Goal: Book appointment/travel/reservation

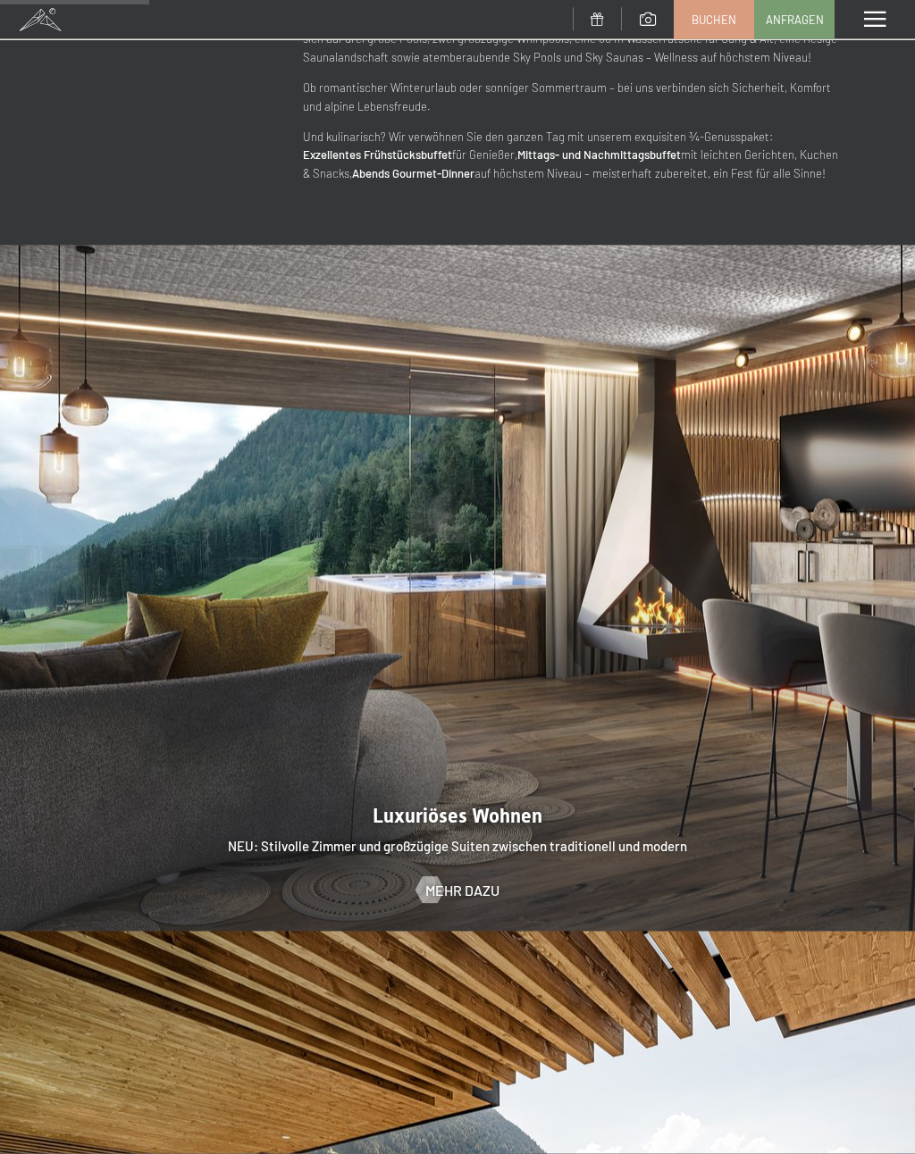
scroll to position [1496, 0]
click at [711, 18] on span "Buchen" at bounding box center [713, 20] width 45 height 16
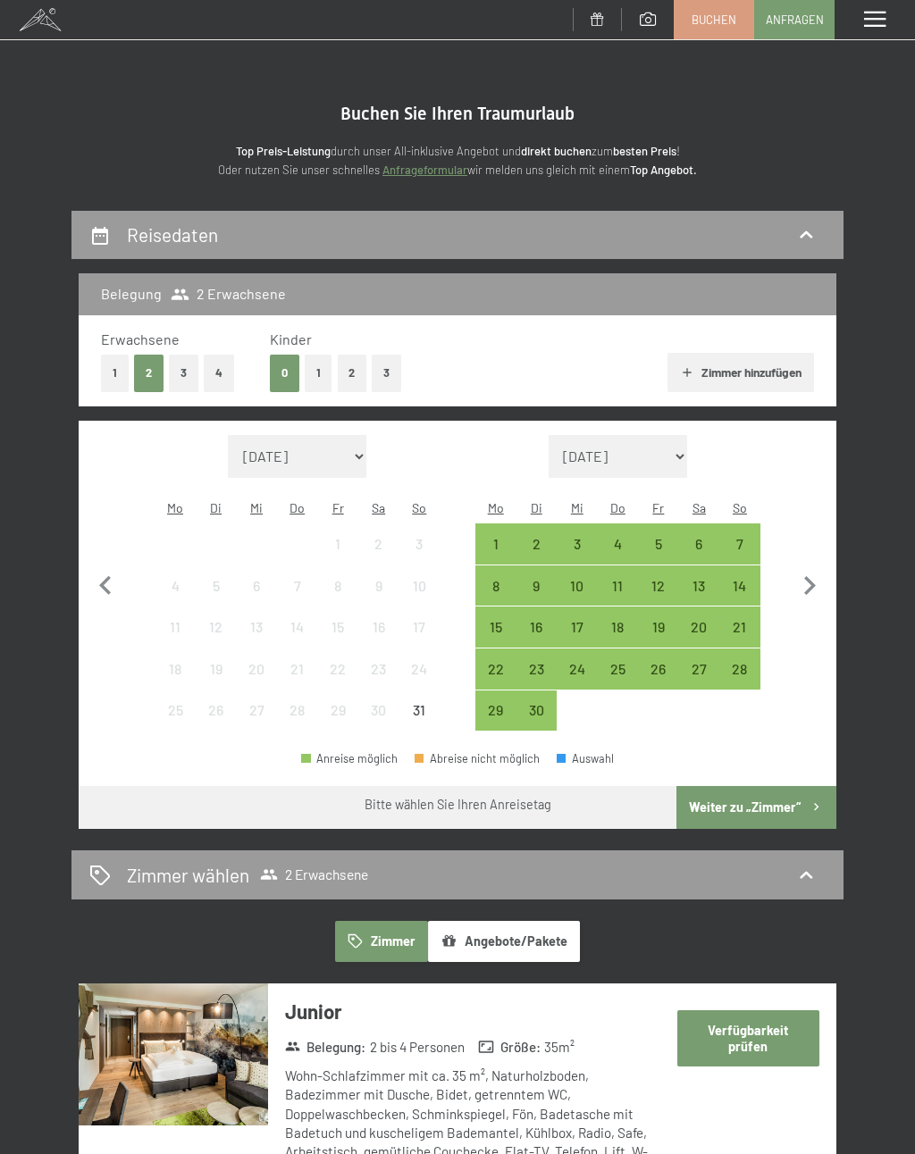
click at [816, 573] on icon "button" at bounding box center [809, 586] width 38 height 38
select select "2025-09-01"
select select "2025-10-01"
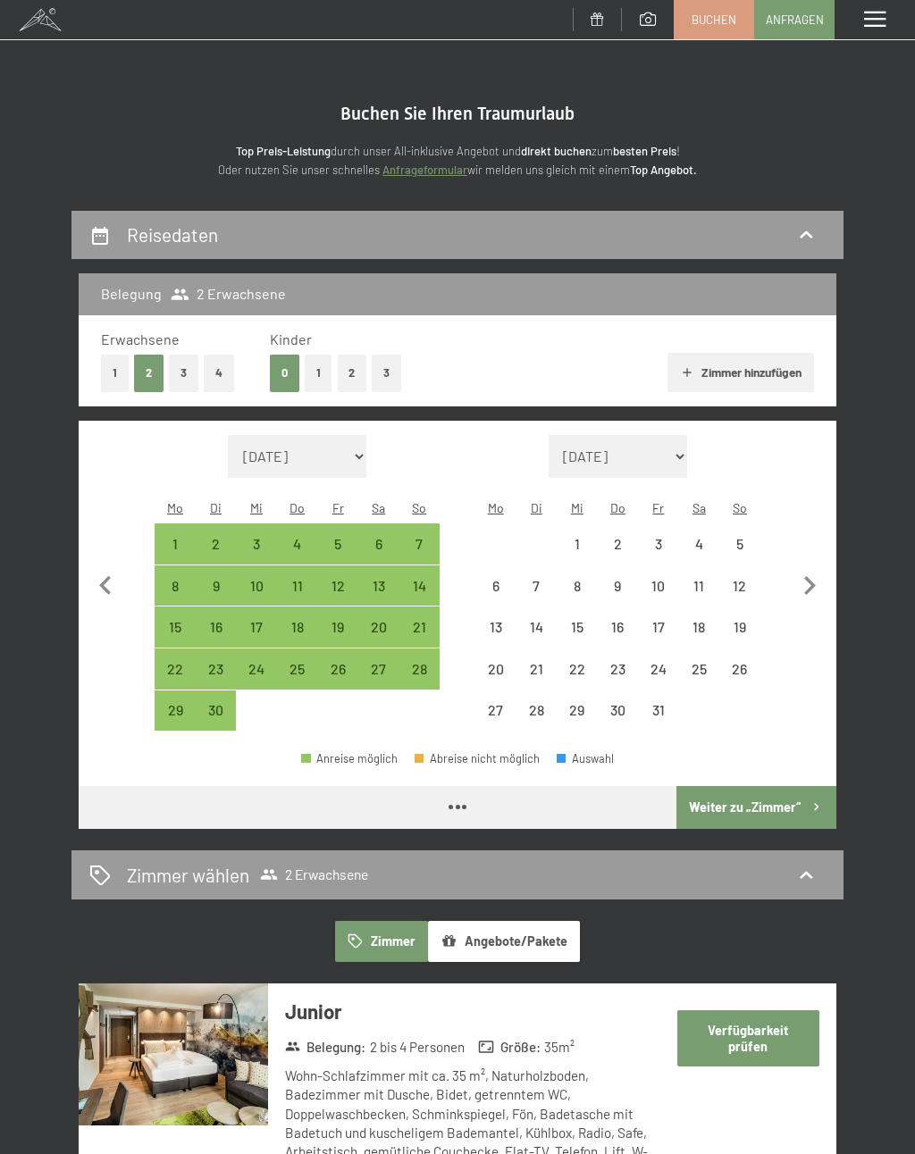
click at [823, 570] on icon "button" at bounding box center [809, 586] width 38 height 38
select select "2025-10-01"
select select "2025-11-01"
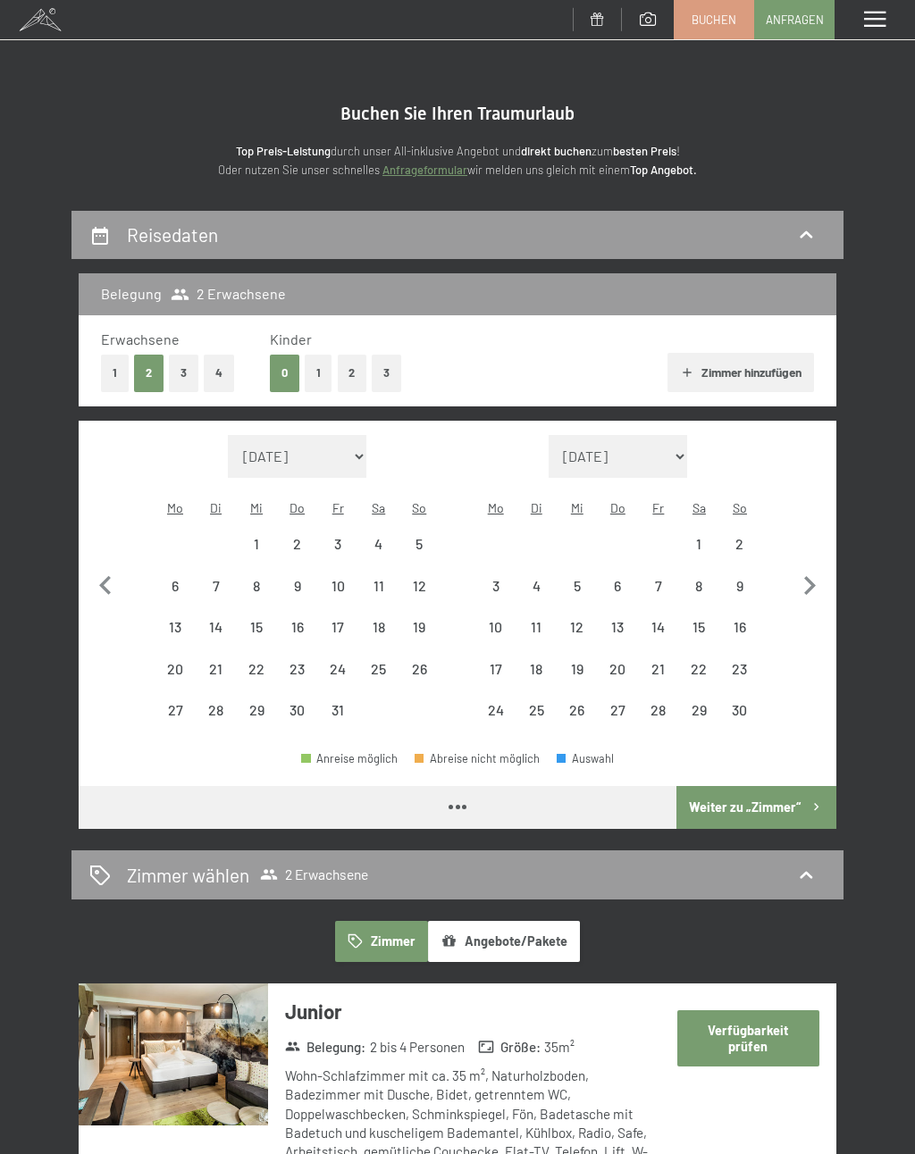
select select "2025-10-01"
select select "2025-11-01"
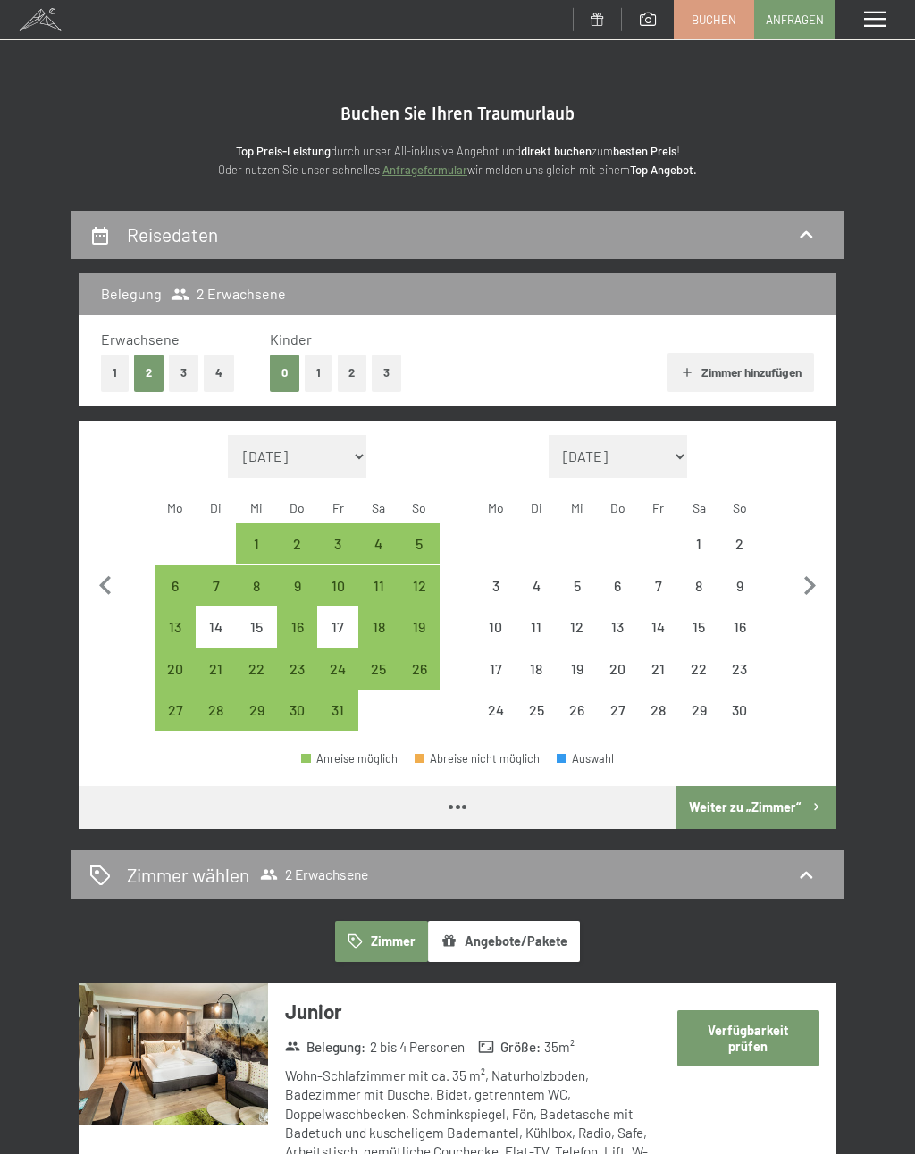
select select "2025-10-01"
select select "2025-11-01"
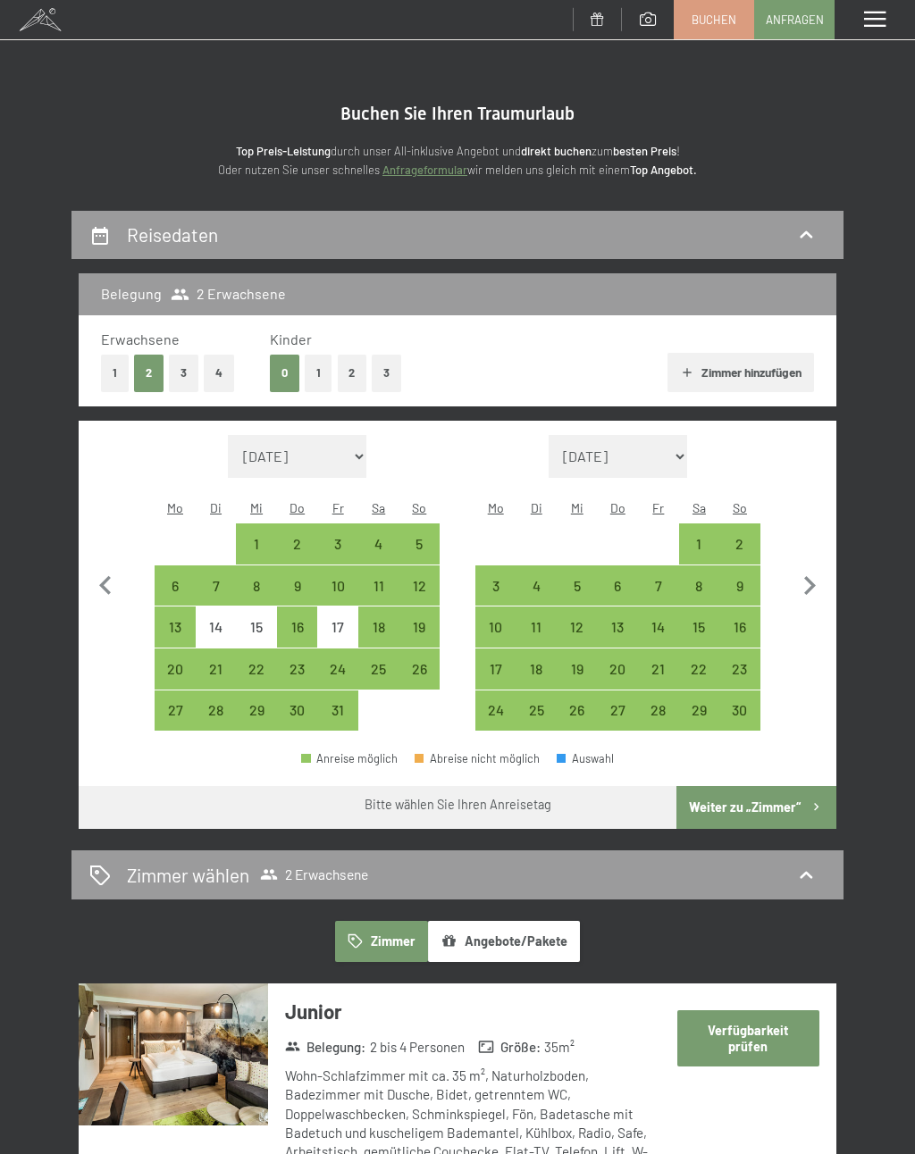
click at [746, 620] on div "16" at bounding box center [740, 639] width 38 height 38
select select "2025-10-01"
select select "2025-11-01"
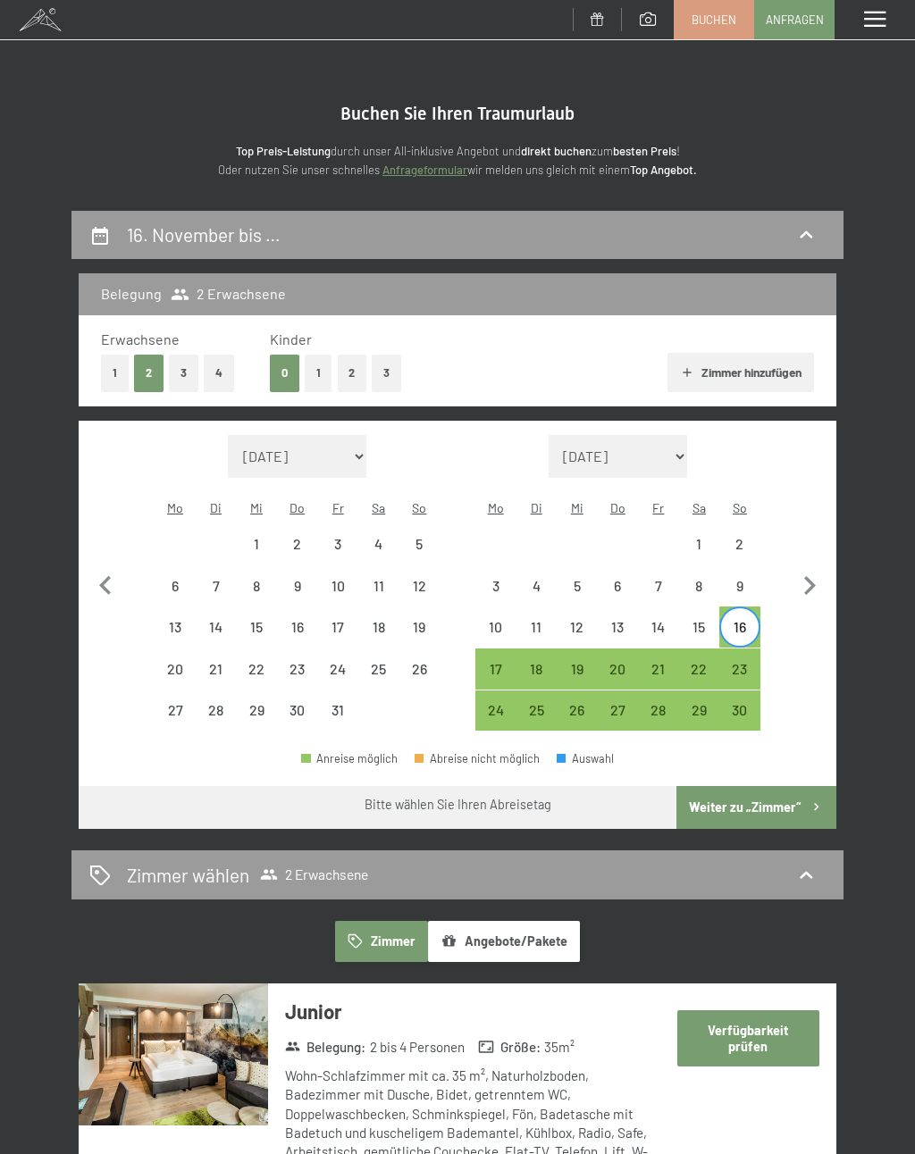
click at [631, 662] on div "20" at bounding box center [618, 681] width 38 height 38
select select "2025-10-01"
select select "2025-11-01"
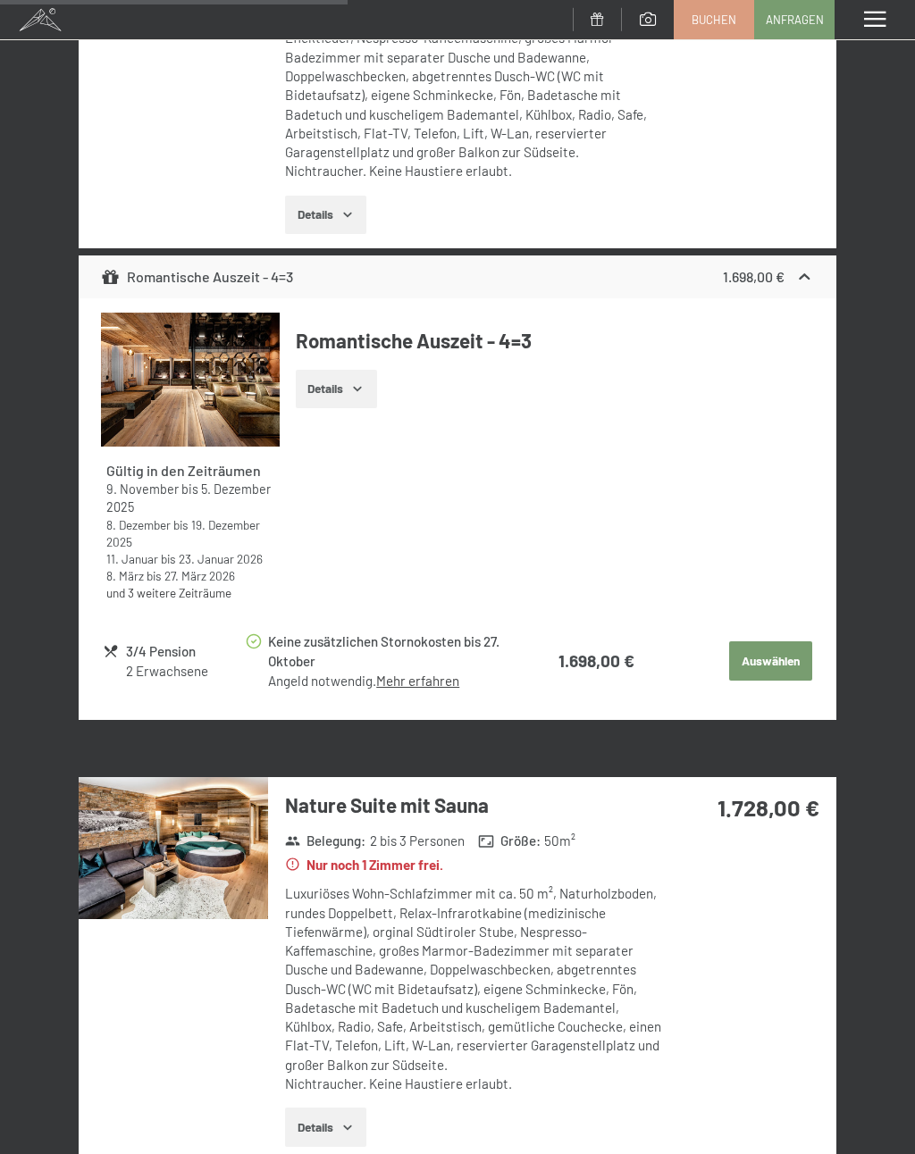
scroll to position [2738, 0]
click at [781, 642] on button "Auswählen" at bounding box center [770, 661] width 82 height 39
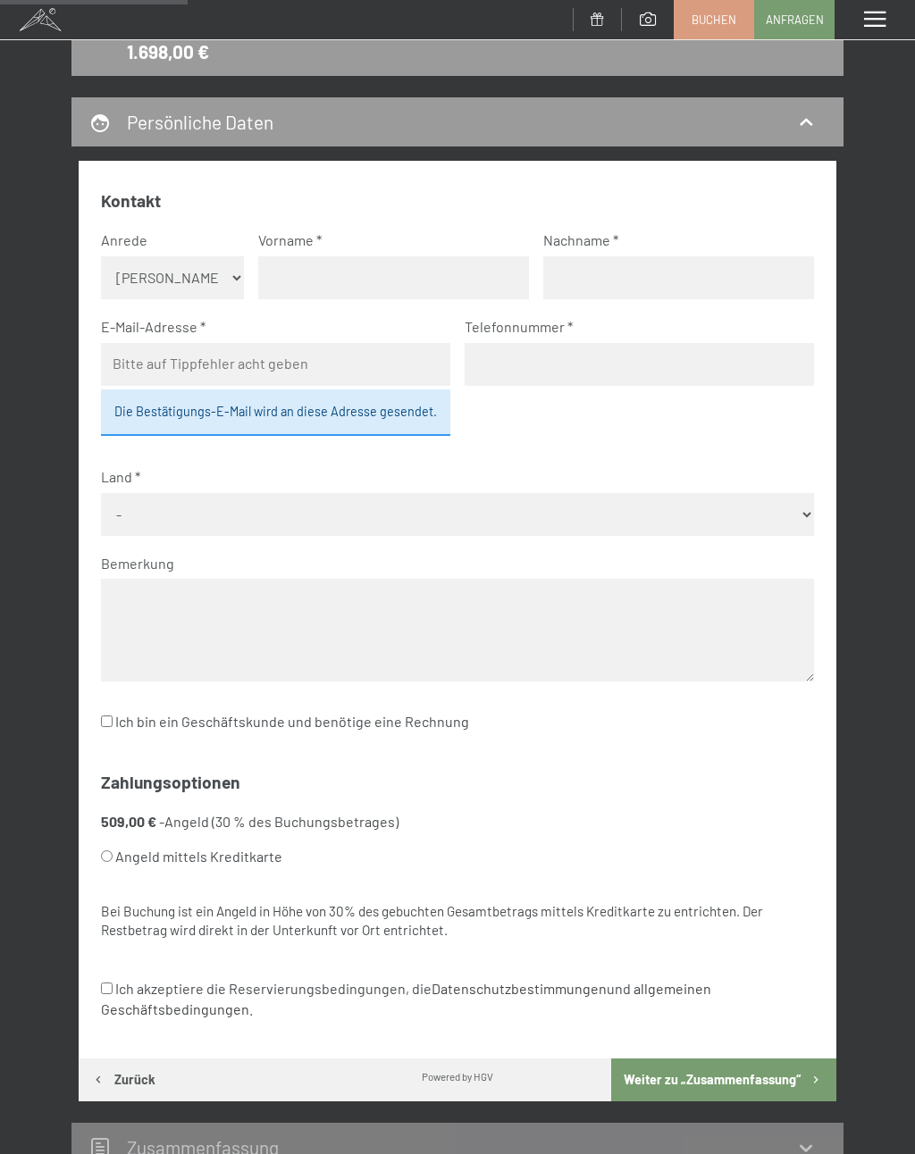
scroll to position [285, 0]
click at [794, 19] on span "Anfragen" at bounding box center [794, 20] width 58 height 16
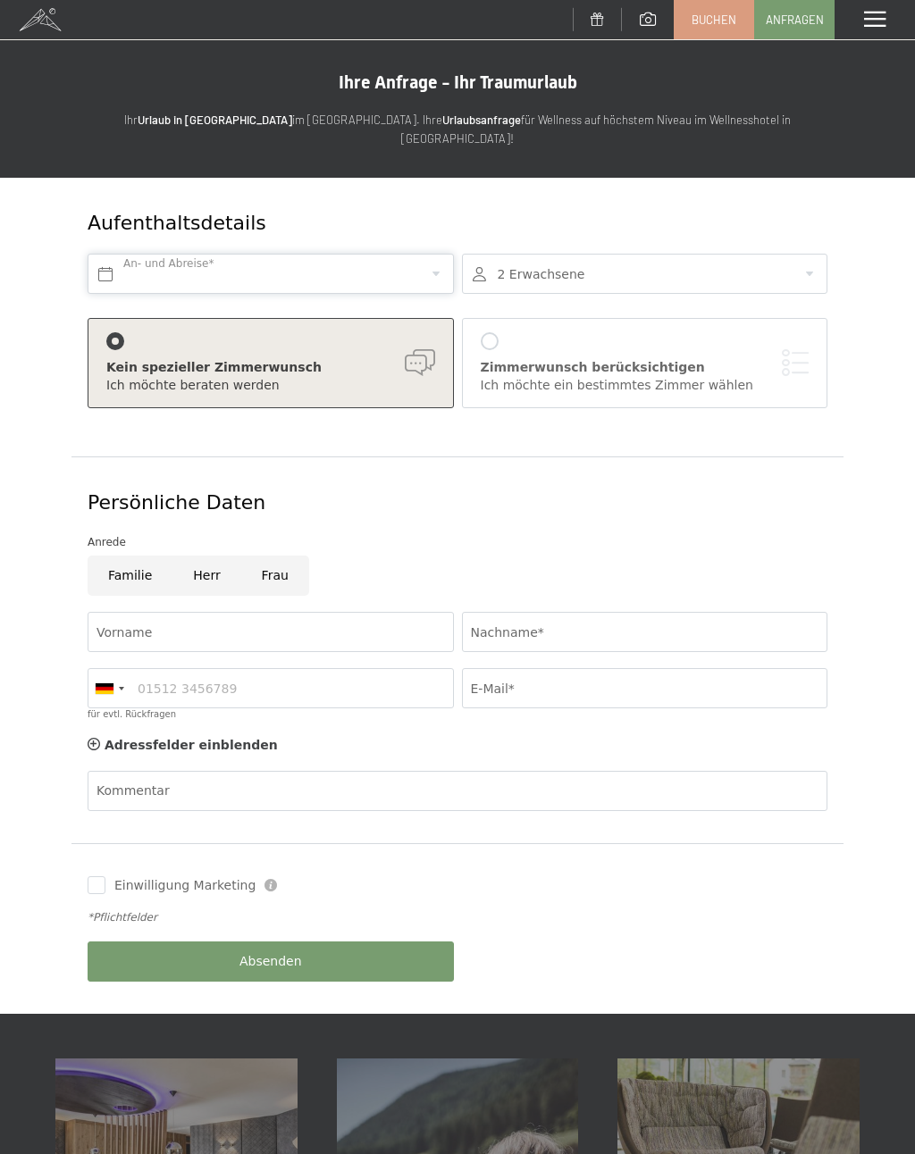
click at [407, 254] on input "text" at bounding box center [271, 274] width 366 height 40
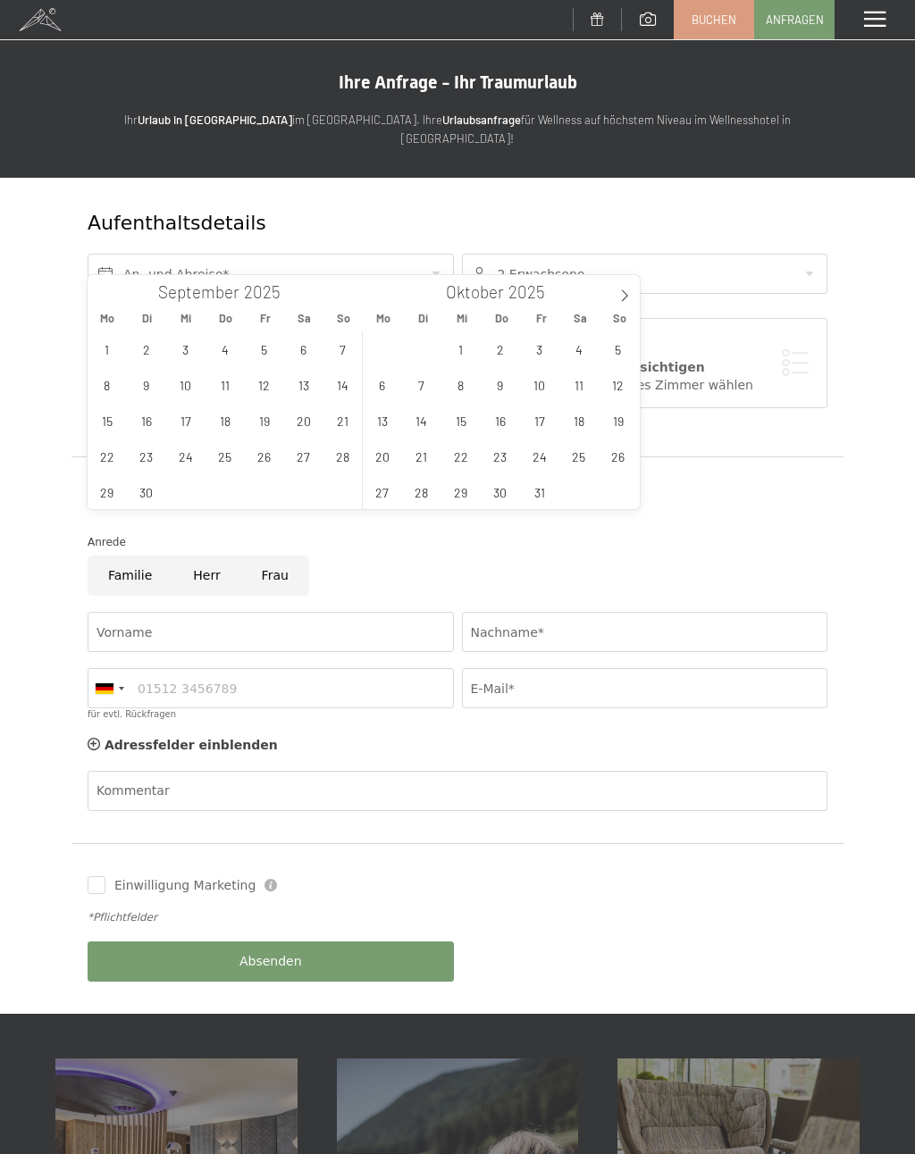
click at [622, 292] on icon at bounding box center [624, 295] width 13 height 13
click at [619, 419] on span "16" at bounding box center [617, 420] width 35 height 35
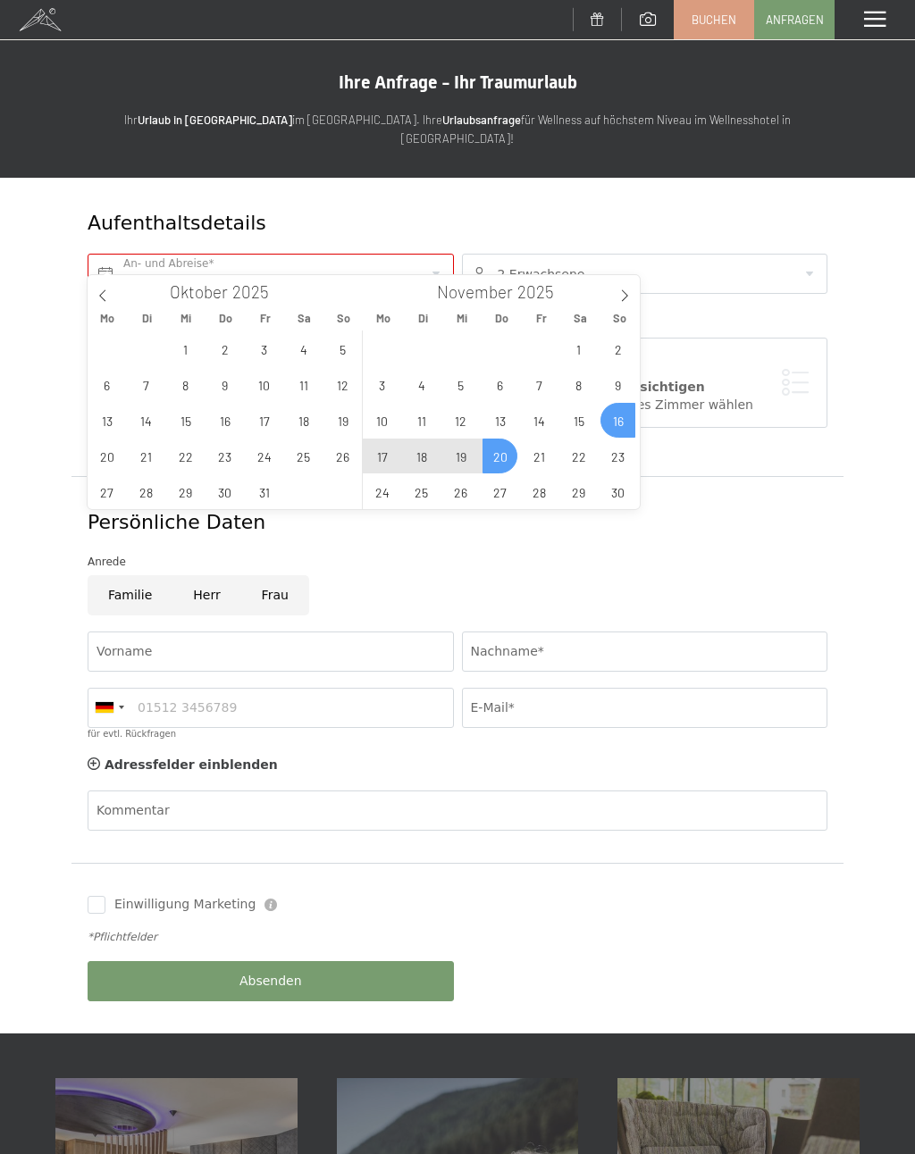
click at [504, 455] on span "20" at bounding box center [499, 456] width 35 height 35
type input "So. 16.11.2025 - Do. 20.11.2025"
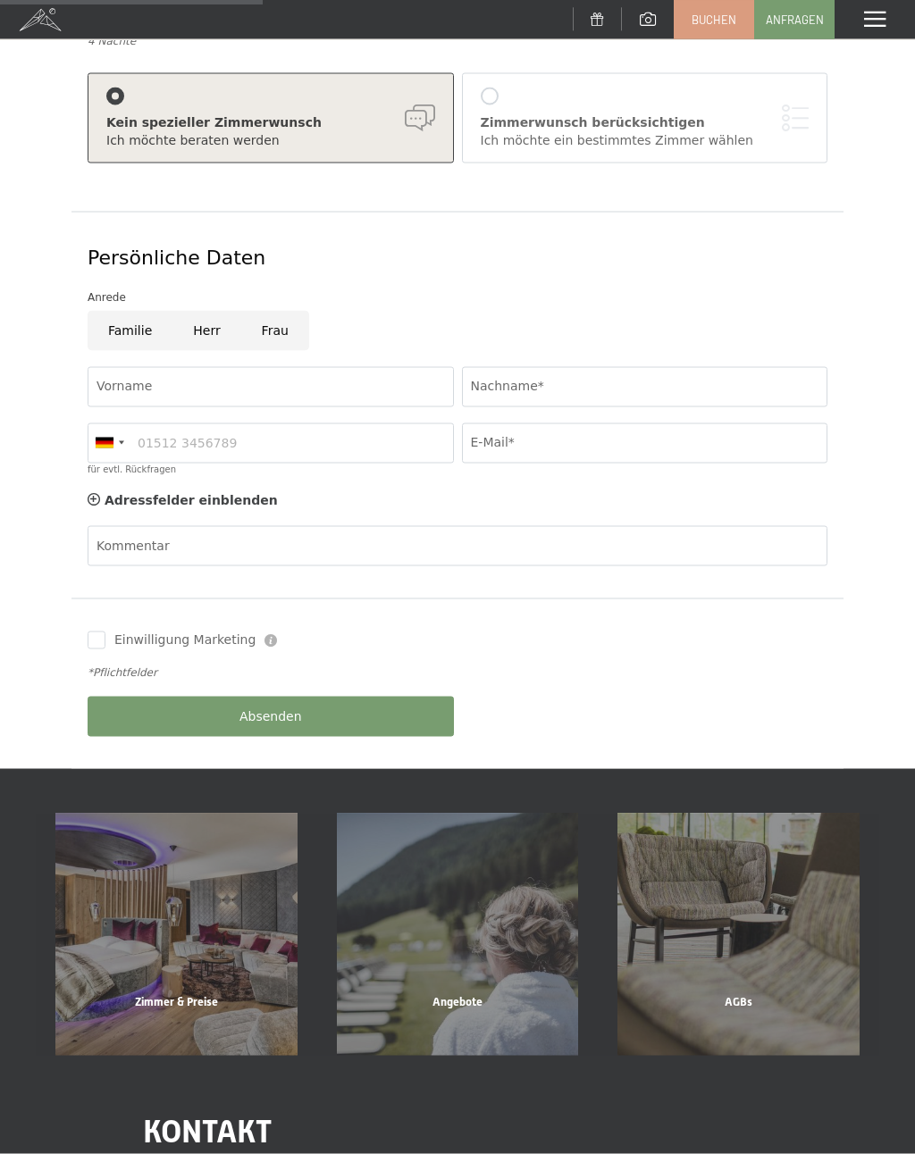
scroll to position [266, 0]
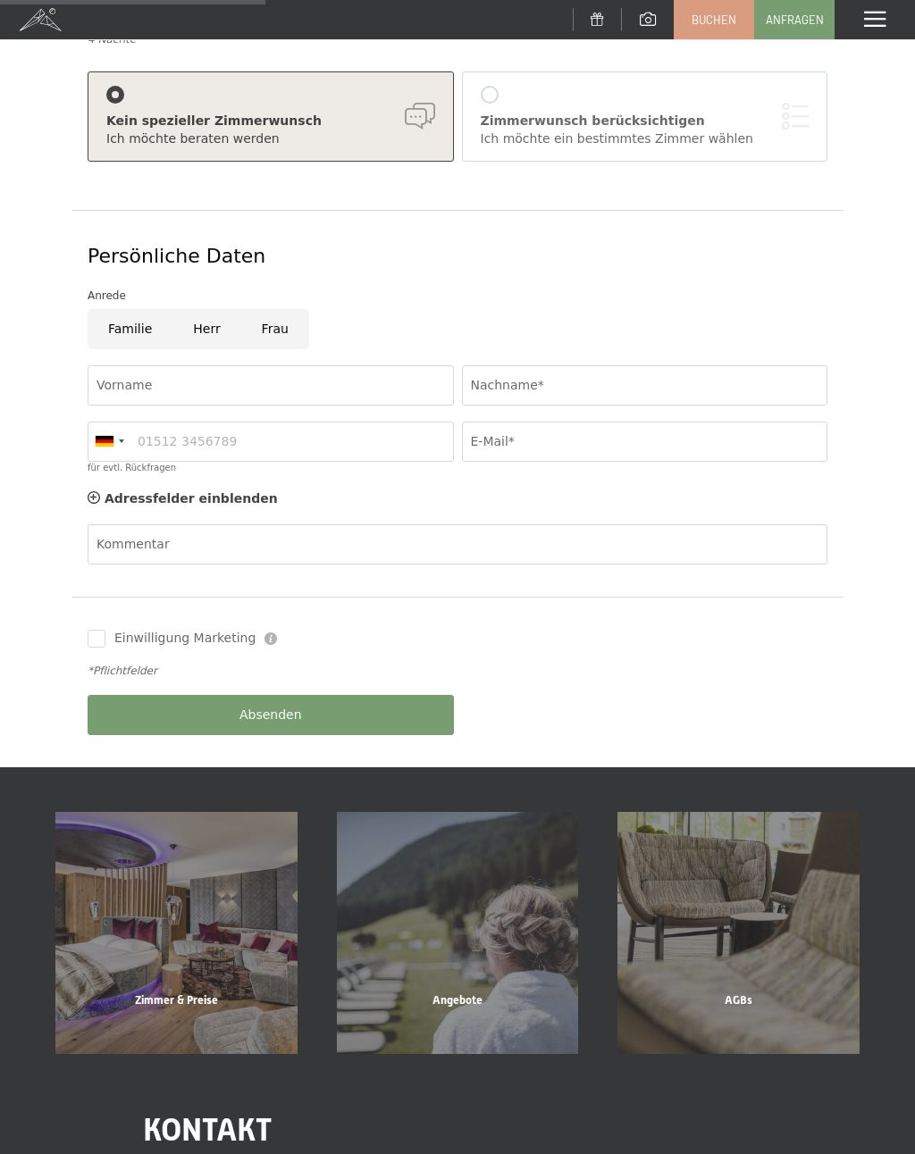
click at [274, 309] on input "Frau" at bounding box center [275, 329] width 68 height 40
radio input "true"
click at [359, 365] on input "Vorname" at bounding box center [271, 385] width 366 height 40
type input "Raffaela"
click at [633, 374] on input "Nachname*" at bounding box center [645, 385] width 366 height 40
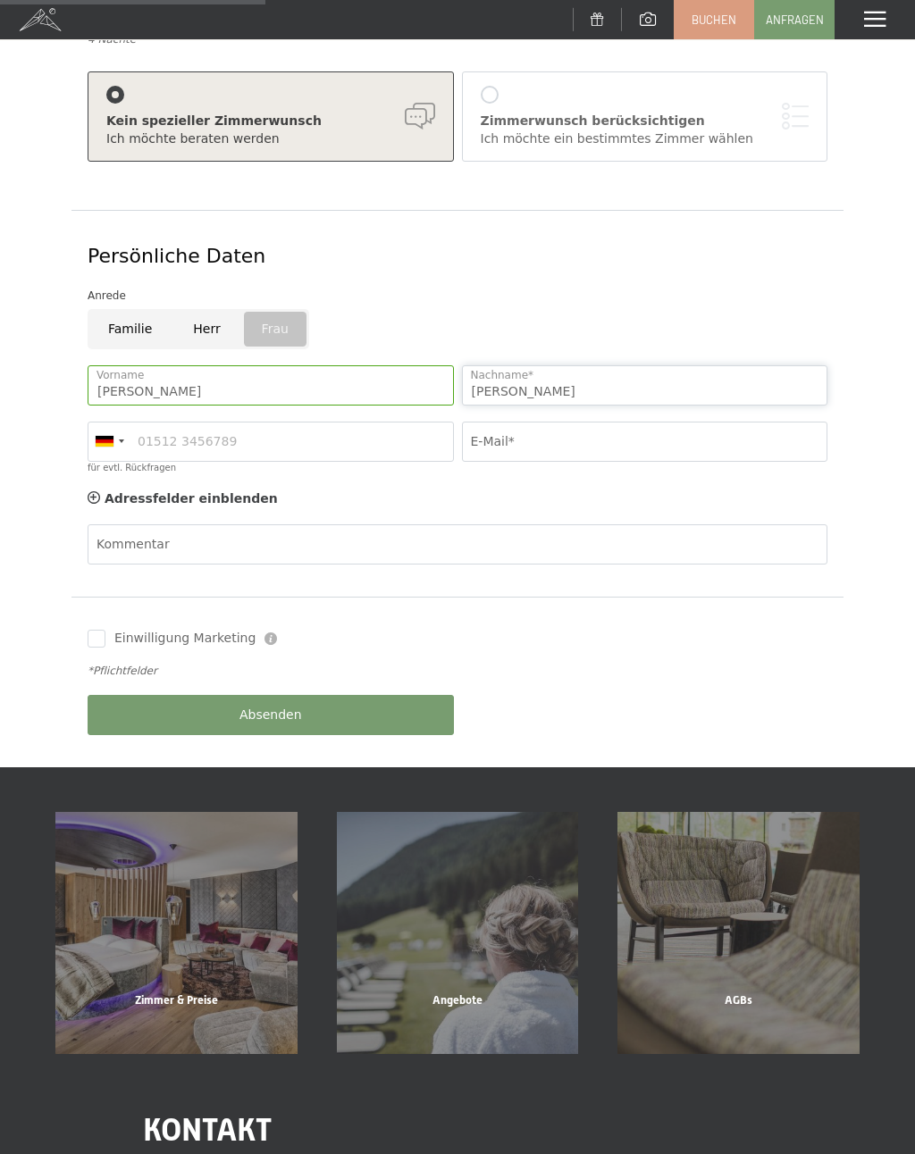
type input "Pfeiffer"
click at [271, 422] on input "für evtl. Rückfragen" at bounding box center [271, 442] width 366 height 40
type input "017624180524"
click at [544, 422] on input "E-Mail*" at bounding box center [645, 442] width 366 height 40
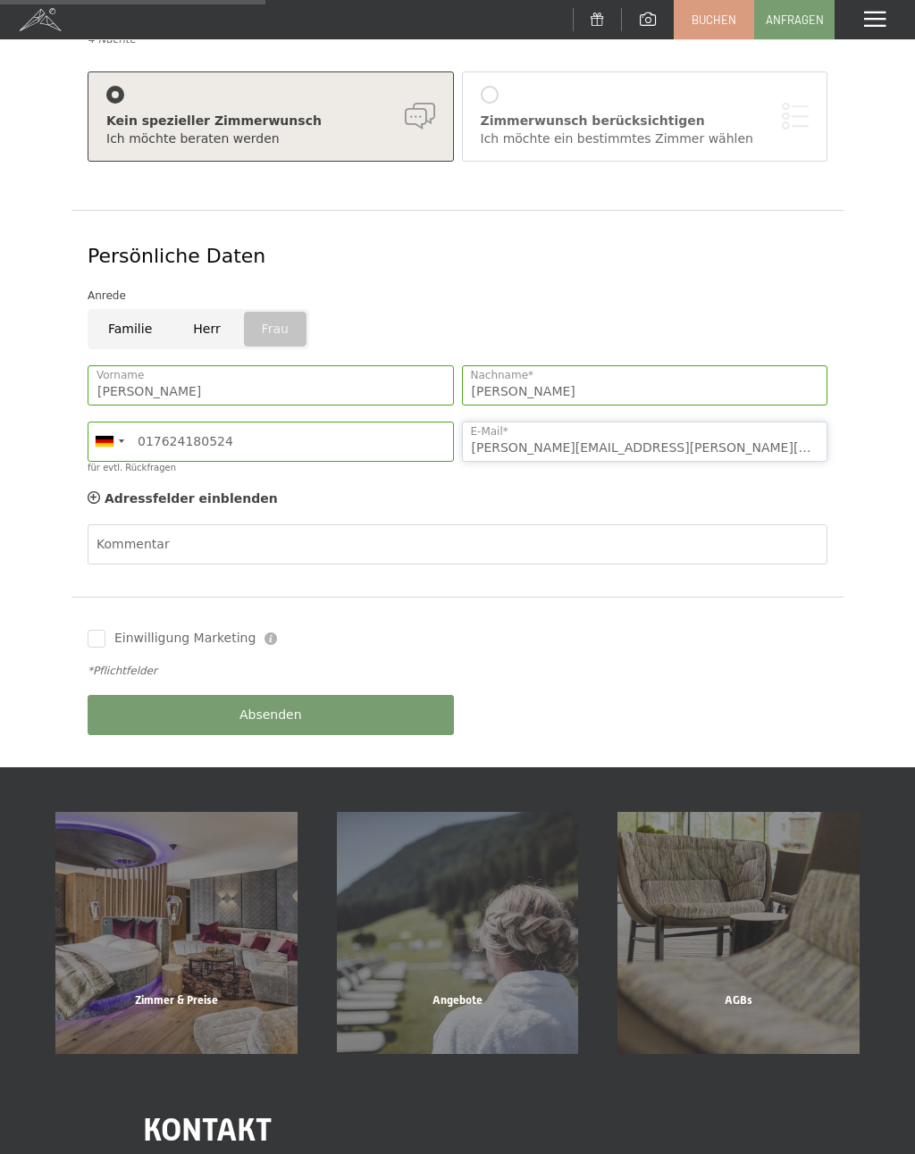
type input "Raffaela.pfeiffer@web.de"
click at [105, 630] on label "Einwilligung Marketing" at bounding box center [180, 639] width 150 height 18
click at [105, 630] on input "Einwilligung Marketing" at bounding box center [97, 639] width 18 height 18
click at [96, 630] on input "Einwilligung Marketing" at bounding box center [97, 639] width 18 height 18
checkbox input "true"
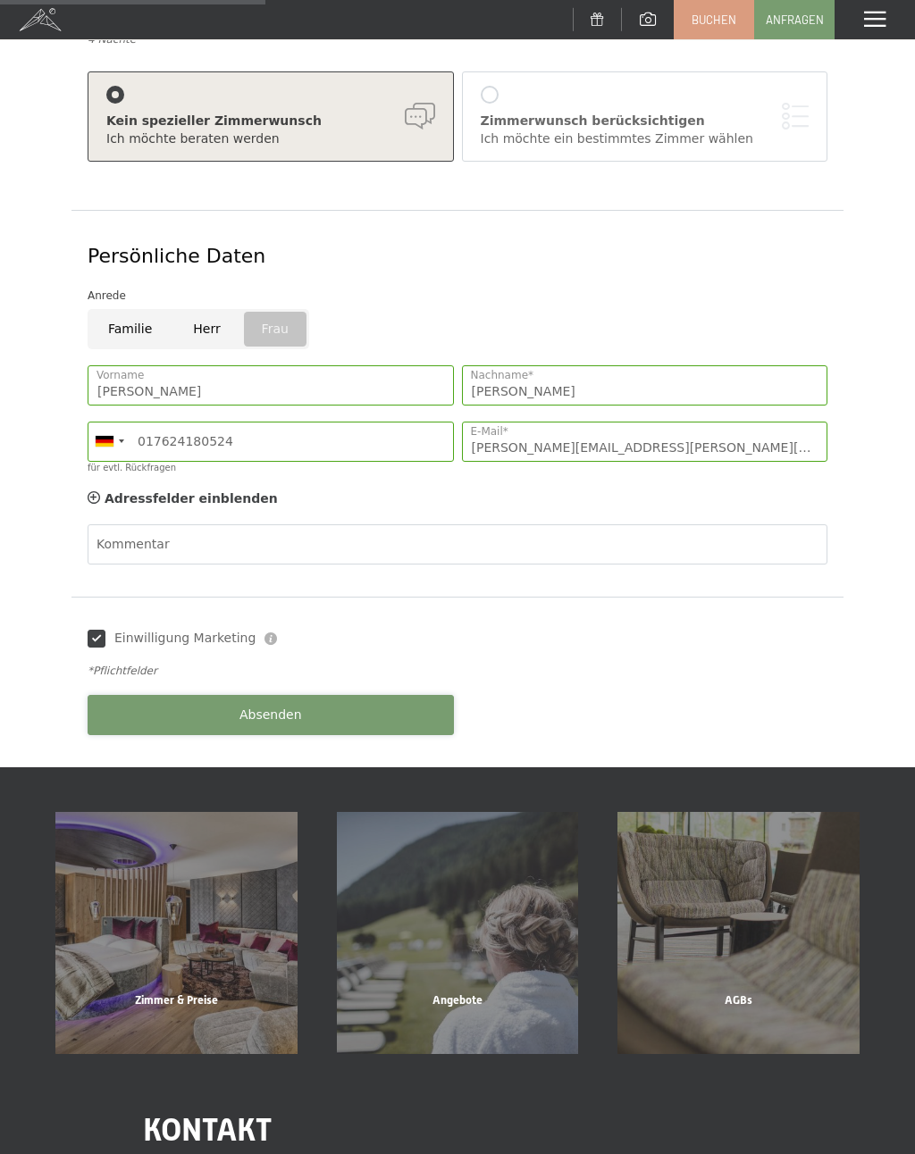
click at [326, 695] on button "Absenden" at bounding box center [271, 715] width 366 height 40
